Goal: Information Seeking & Learning: Learn about a topic

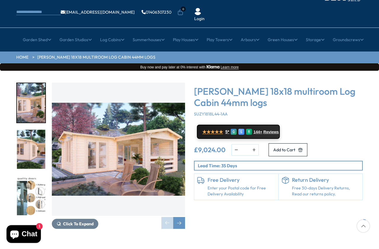
scroll to position [35, 0]
click at [151, 133] on img "1 / 7" at bounding box center [118, 149] width 133 height 133
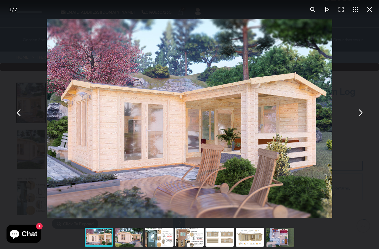
click at [351, 126] on div "[PERSON_NAME] 18x18 multiroom Log Cabin 44mm logs - Best Shed" at bounding box center [189, 112] width 379 height 225
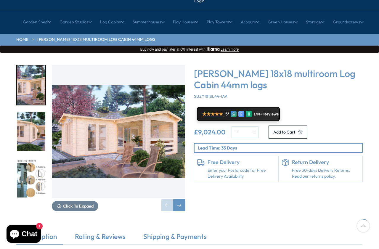
scroll to position [52, 0]
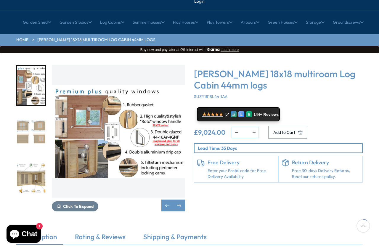
click at [33, 113] on img "5 / 7" at bounding box center [31, 131] width 28 height 39
click at [34, 205] on img "7 / 7" at bounding box center [31, 224] width 28 height 39
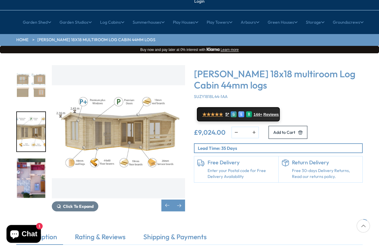
click at [33, 115] on img "6 / 7" at bounding box center [31, 131] width 28 height 39
click at [40, 73] on img "5 / 7" at bounding box center [31, 85] width 28 height 39
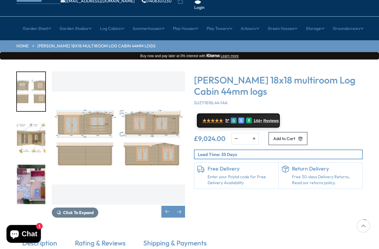
scroll to position [44, 0]
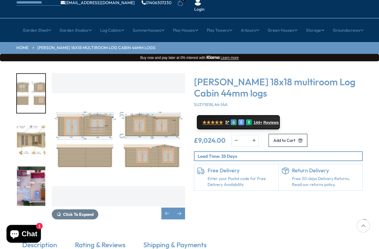
click at [156, 114] on img "5 / 7" at bounding box center [118, 139] width 133 height 133
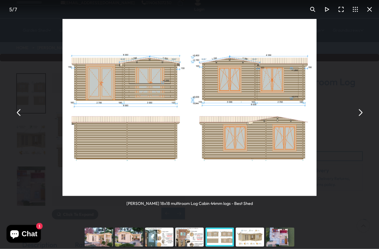
click at [356, 109] on button "You can close this modal content with the ESC key" at bounding box center [360, 113] width 14 height 14
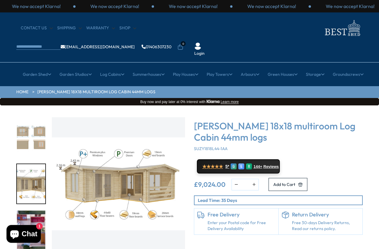
click at [118, 160] on img "6 / 7" at bounding box center [118, 183] width 133 height 133
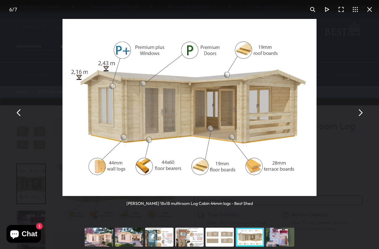
click at [249, 234] on div "You can close this modal content with the ESC key" at bounding box center [250, 237] width 30 height 24
click at [280, 236] on div "You can close this modal content with the ESC key" at bounding box center [280, 237] width 30 height 24
